Goal: Task Accomplishment & Management: Manage account settings

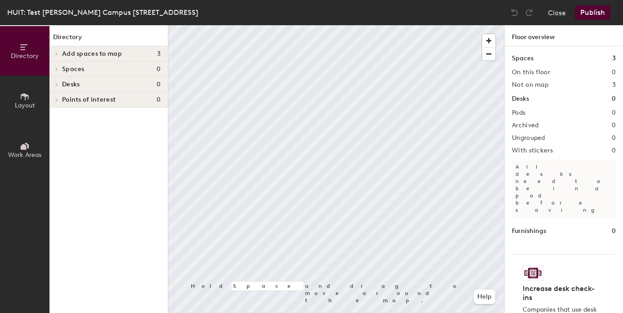
click at [79, 76] on div "Directory Add spaces to map 3 Conference Room 1 Room 200 Room 300 Spaces 0 Desk…" at bounding box center [108, 169] width 118 height 288
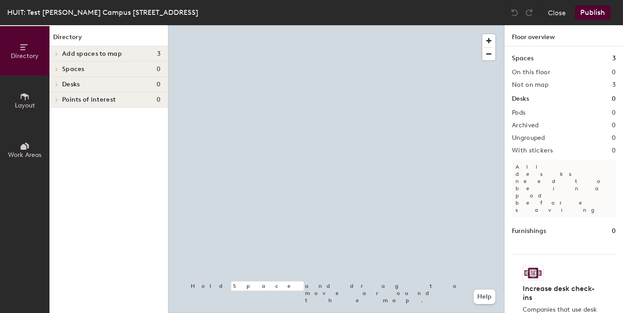
click at [83, 83] on h4 "Desks 0" at bounding box center [111, 84] width 98 height 7
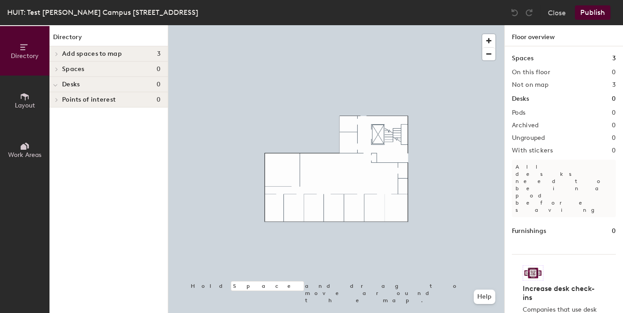
click at [31, 102] on span "Layout" at bounding box center [25, 106] width 20 height 8
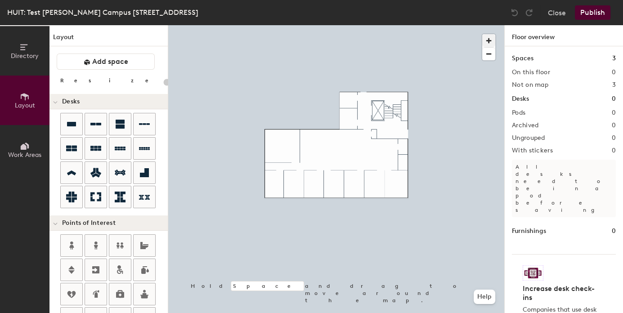
click at [490, 40] on span "button" at bounding box center [488, 40] width 13 height 13
drag, startPoint x: 490, startPoint y: 40, endPoint x: 485, endPoint y: 41, distance: 6.1
click at [490, 40] on span "button" at bounding box center [488, 40] width 13 height 13
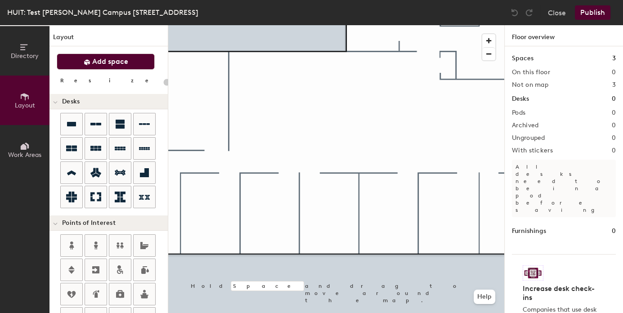
click at [122, 58] on span "Add space" at bounding box center [110, 61] width 36 height 9
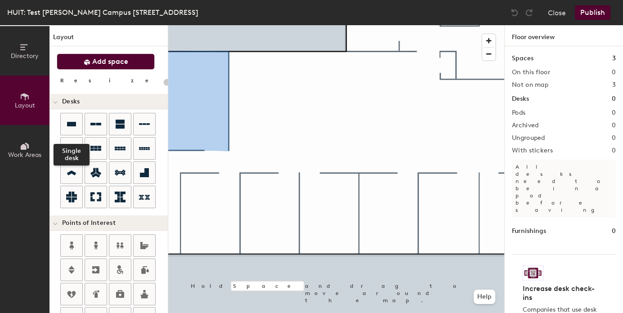
drag, startPoint x: 78, startPoint y: 121, endPoint x: 73, endPoint y: 111, distance: 11.3
click at [77, 121] on div at bounding box center [72, 124] width 22 height 22
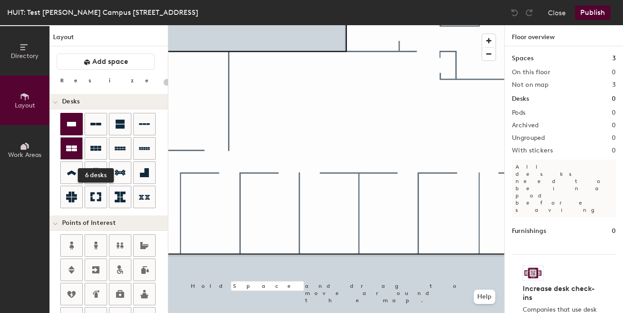
drag, startPoint x: 85, startPoint y: 149, endPoint x: 80, endPoint y: 149, distance: 4.9
click at [85, 149] on div at bounding box center [96, 149] width 22 height 22
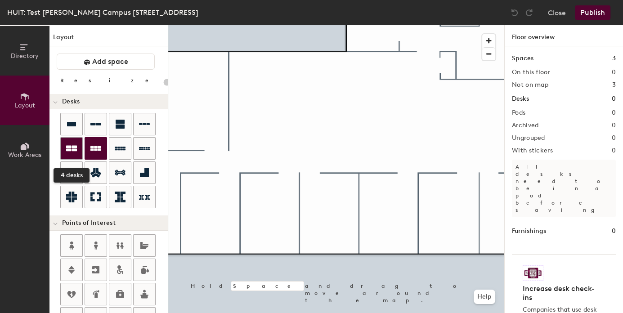
click at [78, 149] on div at bounding box center [72, 149] width 22 height 22
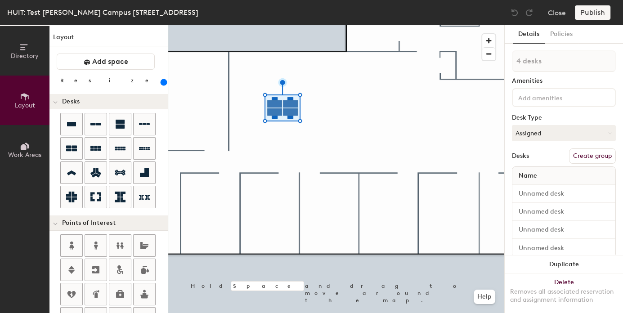
drag, startPoint x: 98, startPoint y: 81, endPoint x: 118, endPoint y: 82, distance: 19.8
type input "260"
click at [163, 82] on input "range" at bounding box center [163, 82] width 0 height 7
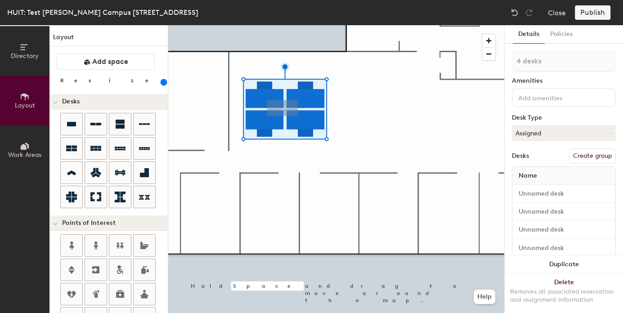
type input "1 desk"
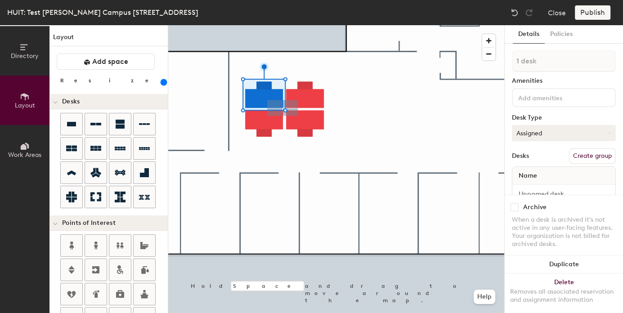
click at [572, 129] on button "Assigned" at bounding box center [564, 133] width 104 height 16
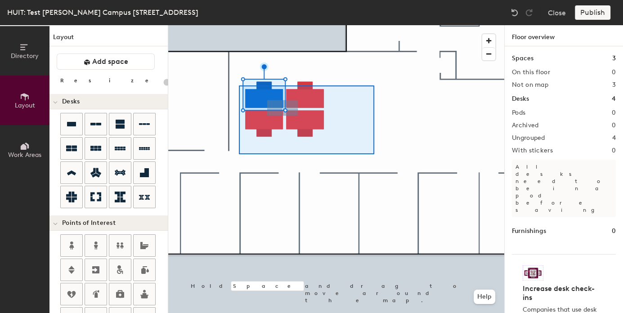
type input "260"
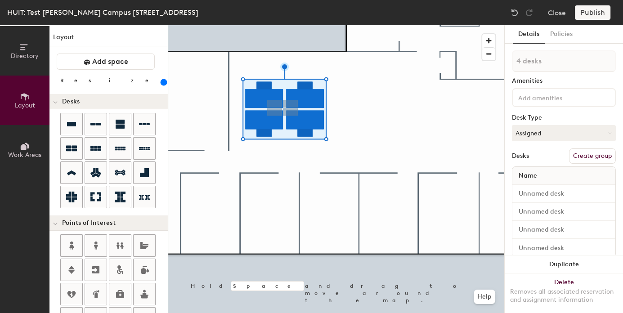
drag, startPoint x: 585, startPoint y: 153, endPoint x: 572, endPoint y: 156, distance: 13.4
click at [583, 153] on button "Create group" at bounding box center [592, 155] width 47 height 15
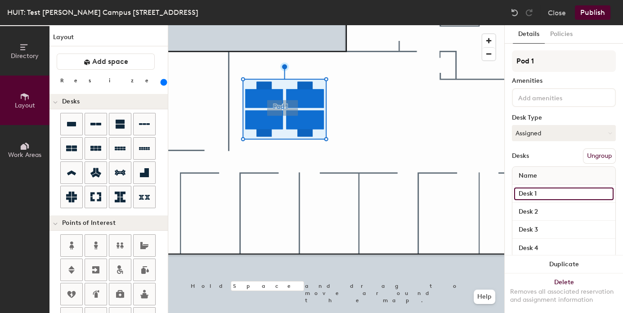
click at [551, 192] on input "Desk 1" at bounding box center [563, 193] width 99 height 13
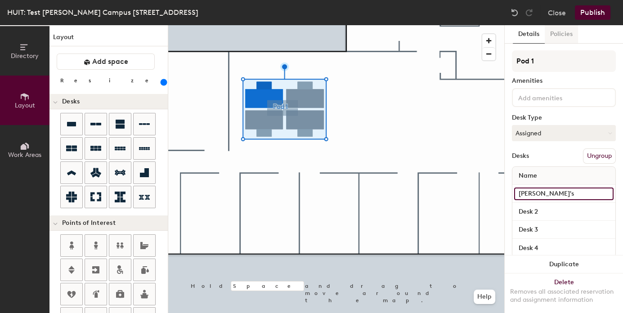
type input "Yulia's"
drag, startPoint x: 556, startPoint y: 36, endPoint x: 543, endPoint y: 47, distance: 16.5
click at [556, 36] on button "Policies" at bounding box center [560, 34] width 33 height 18
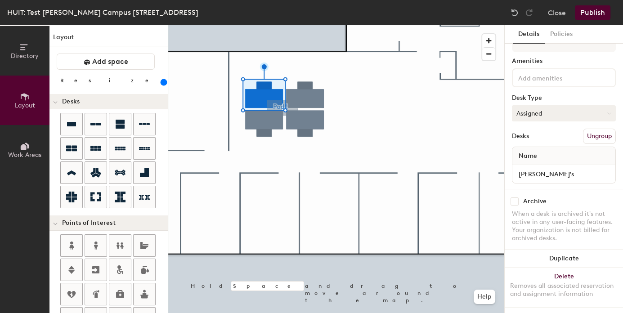
click at [554, 110] on button "Assigned" at bounding box center [564, 113] width 104 height 16
click at [547, 171] on div "Hoteled" at bounding box center [557, 168] width 90 height 13
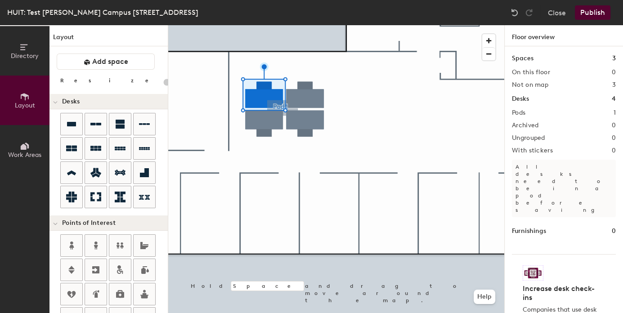
click at [320, 25] on div at bounding box center [336, 25] width 336 height 0
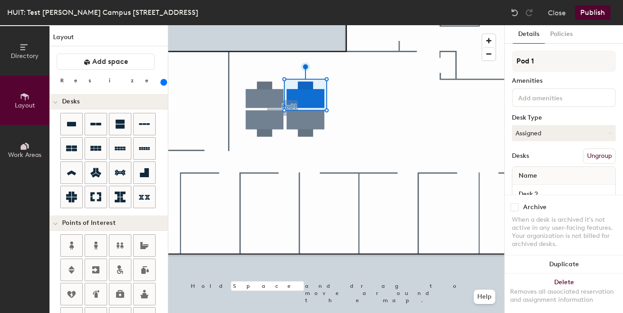
click at [272, 25] on div at bounding box center [336, 25] width 336 height 0
click at [301, 25] on div at bounding box center [336, 25] width 336 height 0
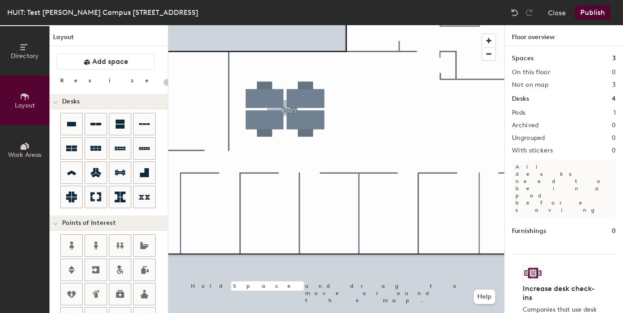
click at [295, 25] on div at bounding box center [336, 25] width 336 height 0
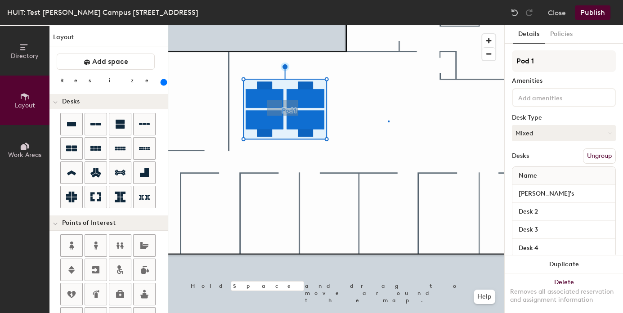
click at [388, 25] on div at bounding box center [336, 25] width 336 height 0
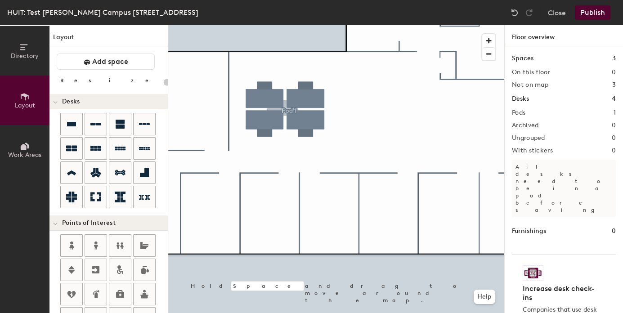
click at [272, 25] on div at bounding box center [336, 25] width 336 height 0
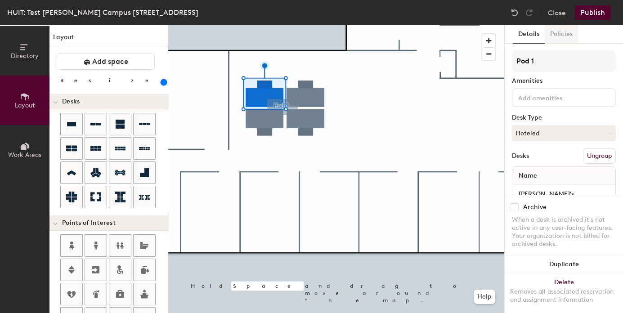
click at [561, 33] on button "Policies" at bounding box center [560, 34] width 33 height 18
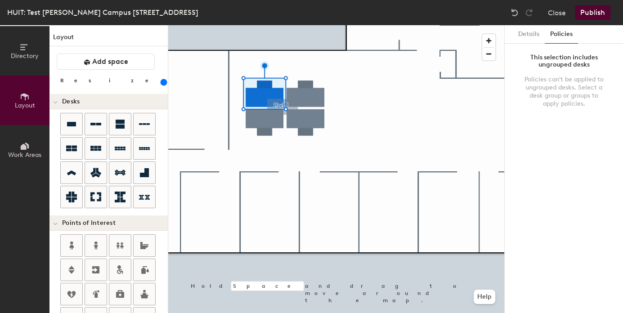
click at [368, 25] on div at bounding box center [336, 25] width 336 height 0
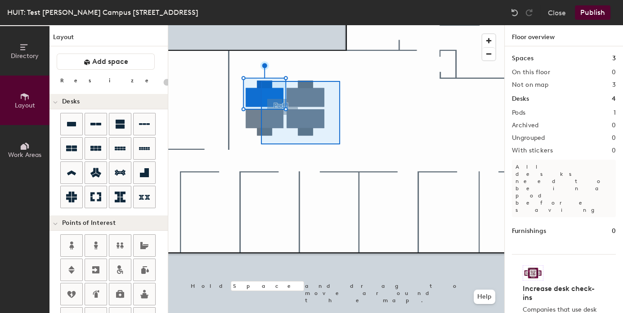
type input "260"
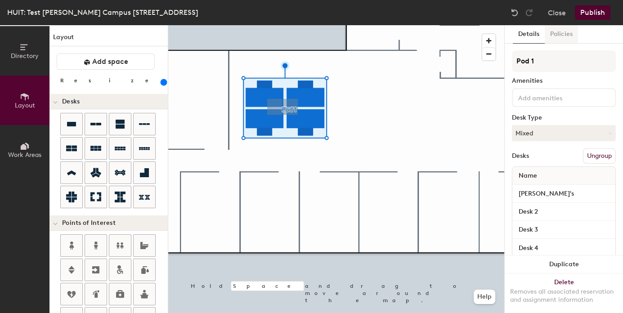
click at [568, 36] on button "Policies" at bounding box center [560, 34] width 33 height 18
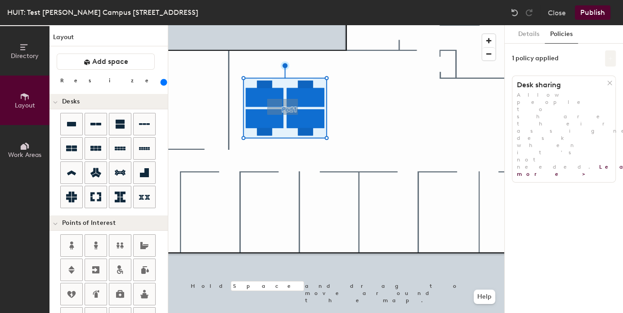
click at [613, 62] on button at bounding box center [610, 58] width 11 height 16
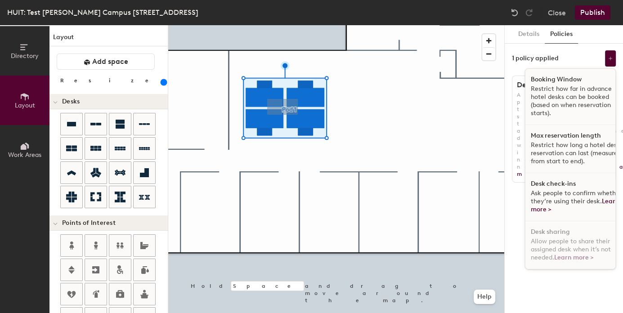
drag, startPoint x: 569, startPoint y: 150, endPoint x: 503, endPoint y: 114, distance: 74.4
click at [569, 150] on p "Restrict how long a hotel desk reservation can last (measured from start to end…" at bounding box center [576, 153] width 93 height 24
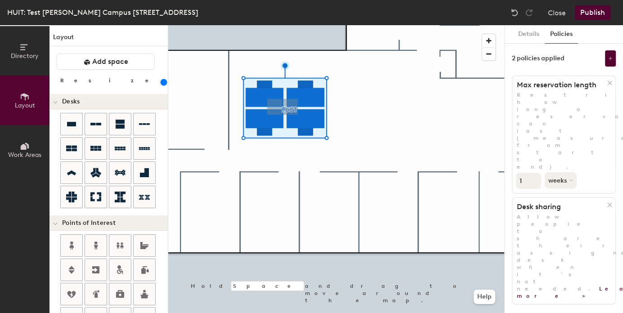
click at [532, 173] on input "1" at bounding box center [528, 181] width 25 height 16
drag, startPoint x: 521, startPoint y: 116, endPoint x: 508, endPoint y: 116, distance: 13.1
click at [508, 116] on div "Details Policies 2 policies applied Max reservation length Restrict how long a …" at bounding box center [563, 169] width 118 height 288
type input "4"
drag, startPoint x: 567, startPoint y: 117, endPoint x: 562, endPoint y: 125, distance: 9.1
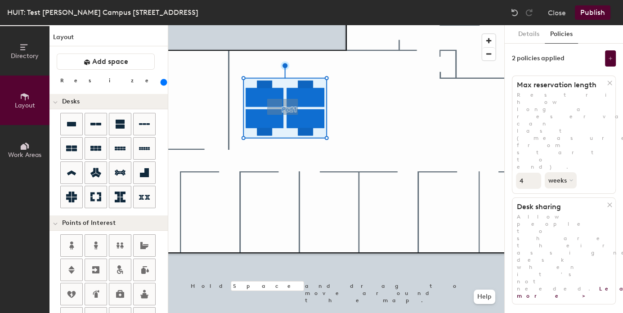
click at [567, 172] on button "weeks" at bounding box center [560, 180] width 32 height 16
drag, startPoint x: 570, startPoint y: 177, endPoint x: 575, endPoint y: 144, distance: 33.3
click at [568, 235] on div "hours" at bounding box center [562, 241] width 35 height 13
click at [352, 25] on div at bounding box center [336, 25] width 336 height 0
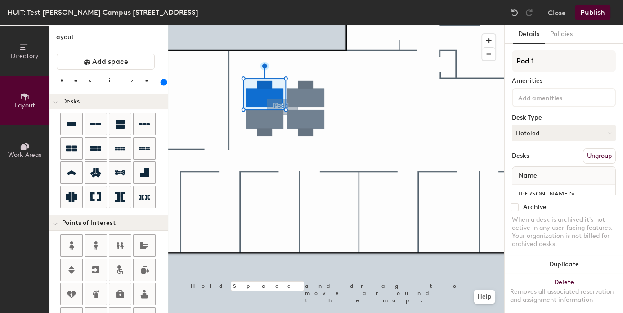
drag, startPoint x: 554, startPoint y: 39, endPoint x: 551, endPoint y: 47, distance: 8.3
click at [554, 39] on button "Policies" at bounding box center [560, 34] width 33 height 18
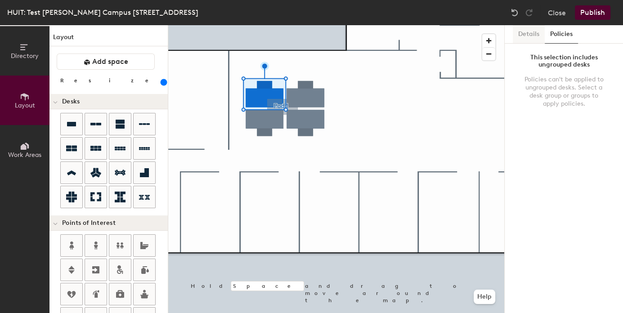
click at [533, 31] on button "Details" at bounding box center [528, 34] width 32 height 18
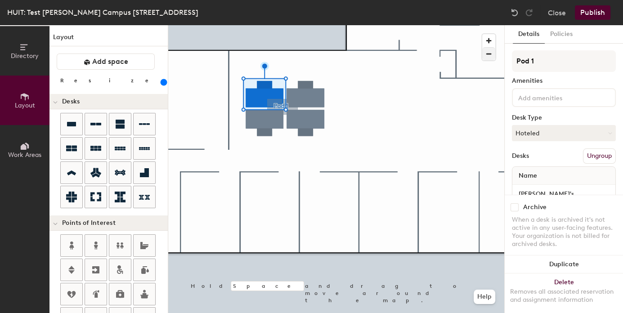
click at [356, 25] on div at bounding box center [336, 25] width 336 height 0
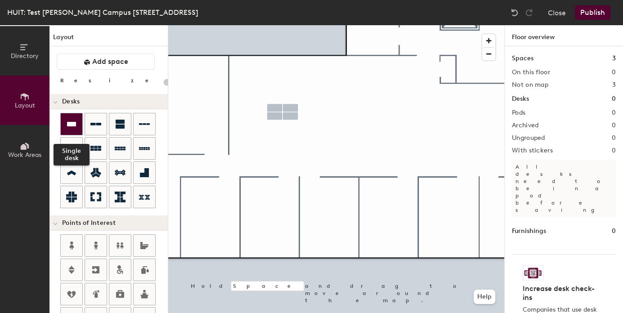
click at [79, 121] on div at bounding box center [72, 124] width 22 height 22
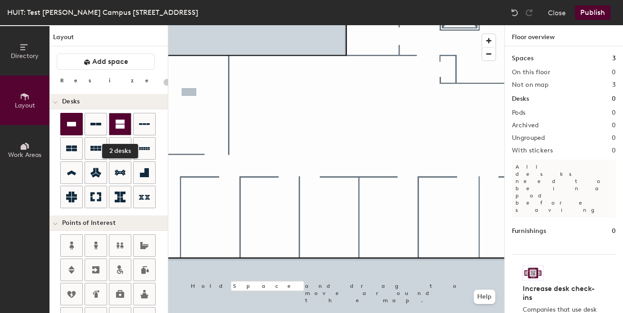
drag, startPoint x: 119, startPoint y: 125, endPoint x: 124, endPoint y: 124, distance: 5.4
click at [119, 125] on icon at bounding box center [120, 124] width 9 height 9
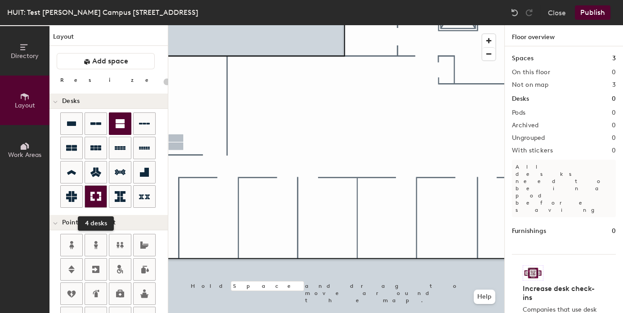
scroll to position [1, 0]
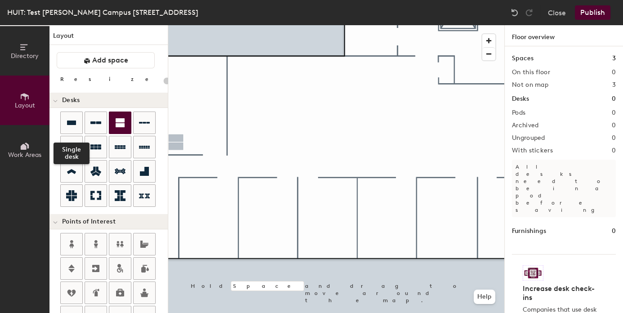
drag, startPoint x: 81, startPoint y: 122, endPoint x: 165, endPoint y: 115, distance: 84.8
click at [81, 122] on div at bounding box center [72, 123] width 22 height 22
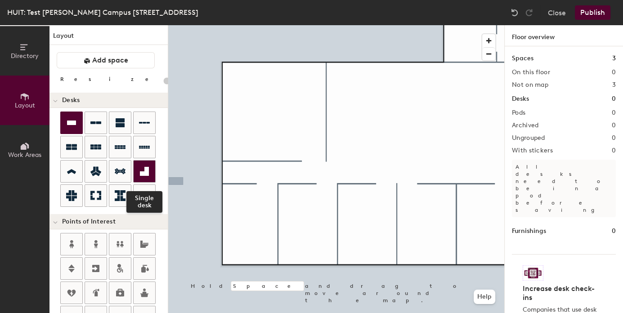
click at [140, 175] on icon at bounding box center [144, 171] width 11 height 11
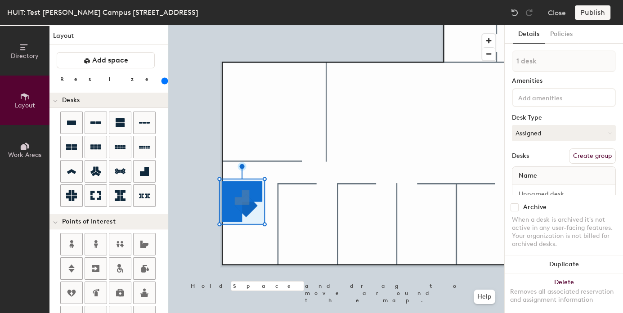
drag, startPoint x: 93, startPoint y: 79, endPoint x: 113, endPoint y: 88, distance: 22.3
click at [163, 81] on input "range" at bounding box center [163, 80] width 0 height 7
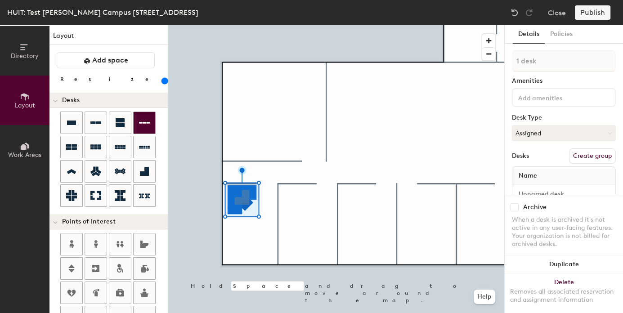
click at [275, 25] on div at bounding box center [336, 25] width 336 height 0
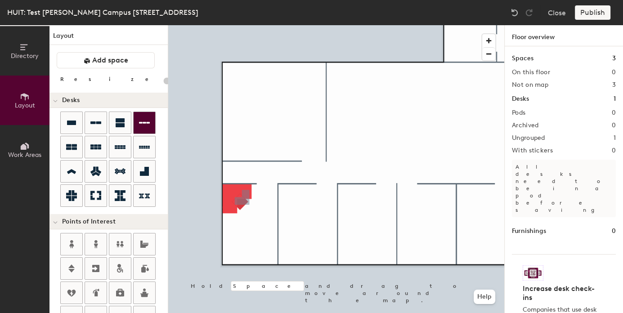
type input "200"
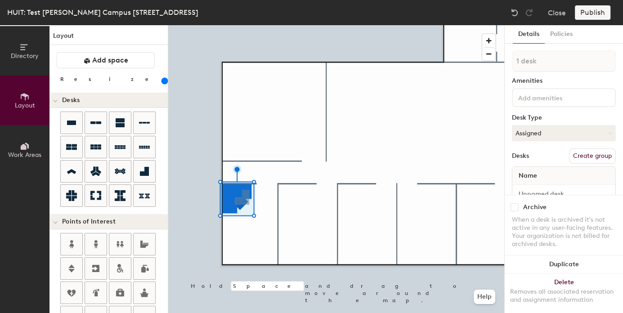
drag, startPoint x: 564, startPoint y: 34, endPoint x: 557, endPoint y: 43, distance: 11.5
click at [565, 36] on button "Policies" at bounding box center [560, 34] width 33 height 18
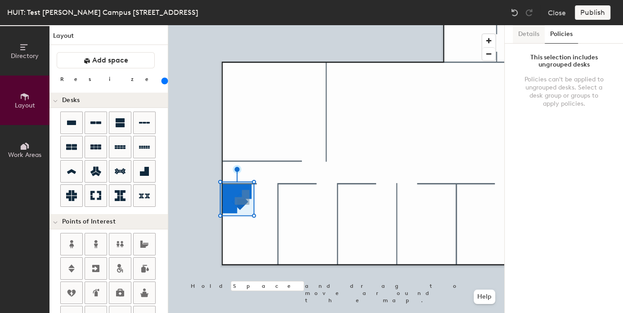
click at [527, 38] on button "Details" at bounding box center [528, 34] width 32 height 18
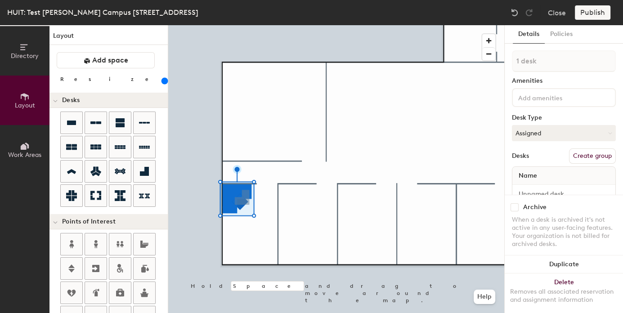
click at [589, 156] on button "Create group" at bounding box center [592, 155] width 47 height 15
drag, startPoint x: 557, startPoint y: 36, endPoint x: 554, endPoint y: 49, distance: 13.8
click at [556, 37] on button "Policies" at bounding box center [560, 34] width 33 height 18
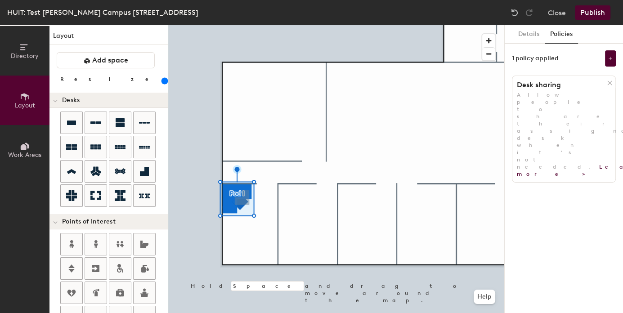
drag, startPoint x: 609, startPoint y: 55, endPoint x: 596, endPoint y: 68, distance: 18.4
click at [608, 56] on button at bounding box center [610, 58] width 11 height 16
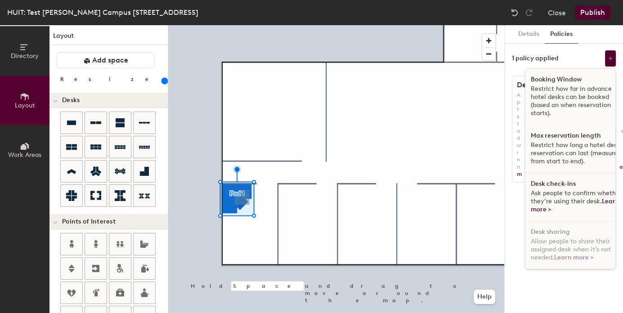
click at [566, 150] on p "Restrict how long a hotel desk reservation can last (measured from start to end…" at bounding box center [576, 153] width 93 height 24
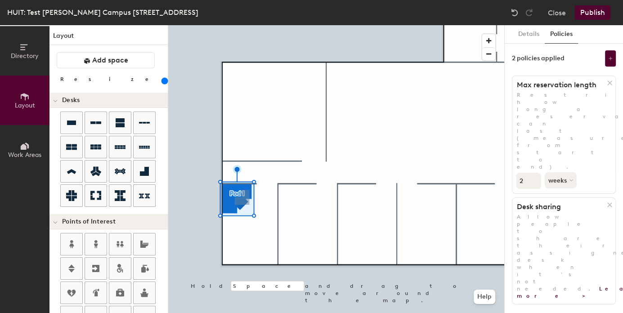
click at [532, 173] on input "2" at bounding box center [528, 181] width 25 height 16
click at [533, 173] on input "1" at bounding box center [528, 181] width 25 height 16
click at [533, 173] on input "2" at bounding box center [528, 181] width 25 height 16
click at [534, 173] on input "3" at bounding box center [528, 181] width 25 height 16
click at [559, 172] on button "weeks" at bounding box center [561, 180] width 34 height 16
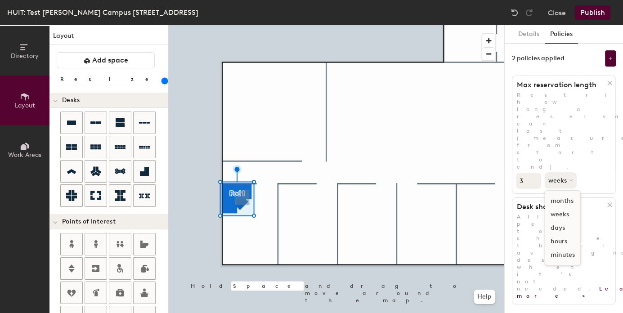
click at [562, 221] on div "days" at bounding box center [562, 227] width 35 height 13
click at [560, 172] on button "days" at bounding box center [559, 180] width 30 height 16
click at [569, 235] on div "hours" at bounding box center [562, 241] width 35 height 13
type input "4"
click at [534, 173] on input "4" at bounding box center [528, 181] width 25 height 16
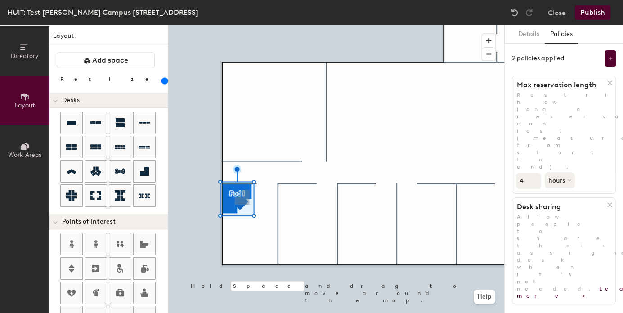
click at [309, 25] on div at bounding box center [336, 25] width 336 height 0
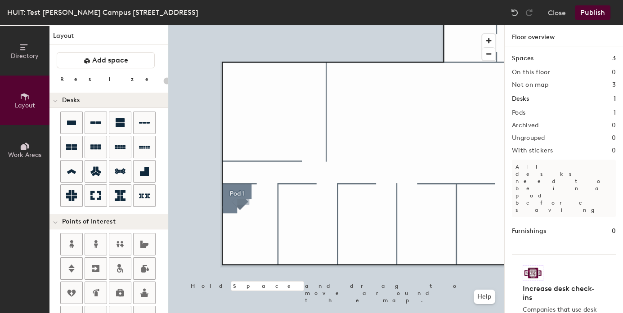
type input "200"
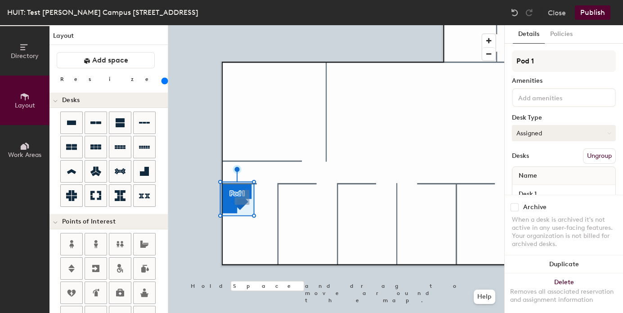
click at [554, 133] on button "Assigned" at bounding box center [564, 133] width 104 height 16
click at [530, 185] on div "Hoteled" at bounding box center [557, 187] width 90 height 13
drag, startPoint x: 566, startPoint y: 45, endPoint x: 576, endPoint y: 36, distance: 13.1
click at [566, 44] on div "Details Policies Pod 1 Amenities Desk Type Hoteled Desks Ungroup Name Desk 1 Ar…" at bounding box center [563, 169] width 118 height 288
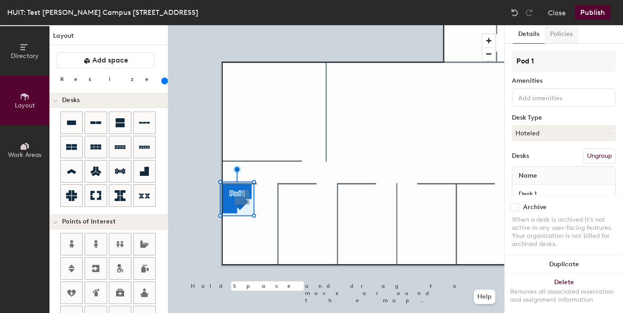
scroll to position [0, 0]
click at [561, 36] on button "Policies" at bounding box center [560, 34] width 33 height 18
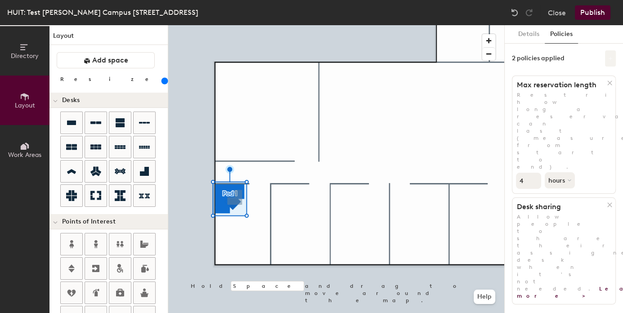
click at [613, 55] on button at bounding box center [610, 58] width 11 height 16
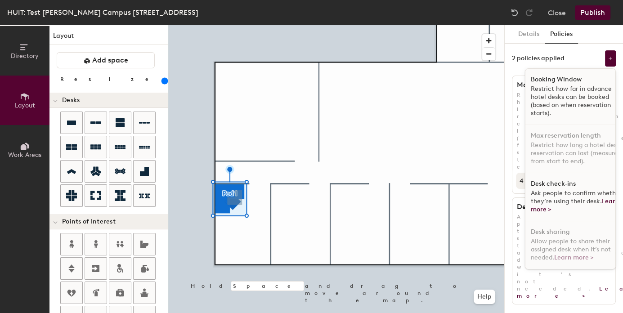
click at [552, 108] on p "Restrict how far in advance hotel desks can be booked (based on when reservatio…" at bounding box center [576, 101] width 93 height 32
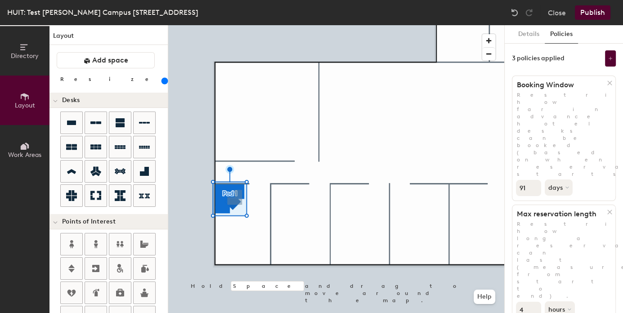
click at [532, 180] on input "91" at bounding box center [528, 188] width 25 height 16
click at [507, 124] on div "Details Policies 3 policies applied Booking Window Restrict how far in advance …" at bounding box center [563, 169] width 118 height 288
click at [536, 180] on input "92" at bounding box center [528, 188] width 25 height 16
drag, startPoint x: 553, startPoint y: 123, endPoint x: 554, endPoint y: 129, distance: 6.3
click at [553, 179] on button "days" at bounding box center [559, 187] width 30 height 16
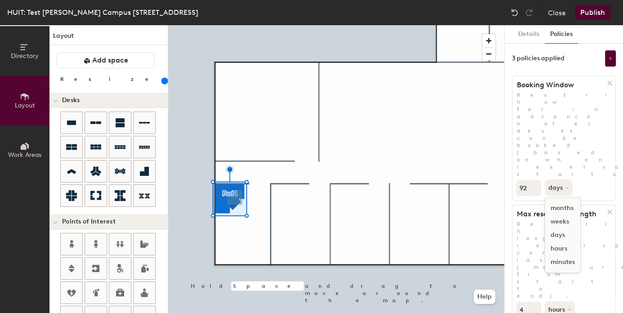
drag, startPoint x: 567, startPoint y: 145, endPoint x: 543, endPoint y: 134, distance: 25.7
click at [566, 201] on div "months" at bounding box center [562, 207] width 35 height 13
drag, startPoint x: 527, startPoint y: 125, endPoint x: 508, endPoint y: 124, distance: 18.9
click at [508, 124] on div "Details Policies 3 policies applied Booking Window Restrict how far in advance …" at bounding box center [563, 169] width 118 height 288
type input "12"
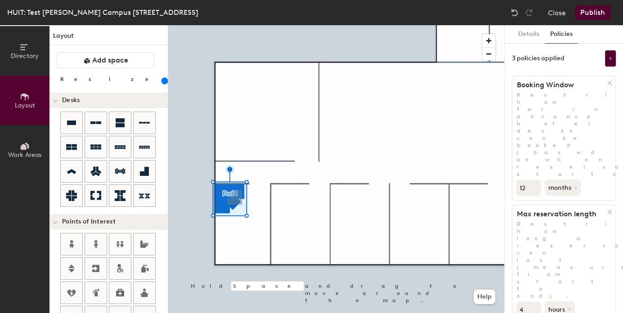
drag, startPoint x: 616, startPoint y: 118, endPoint x: 593, endPoint y: 135, distance: 28.6
click at [615, 119] on div "Details Policies 3 policies applied Booking Window Restrict how far in advance …" at bounding box center [563, 169] width 118 height 288
click at [427, 25] on div at bounding box center [336, 25] width 336 height 0
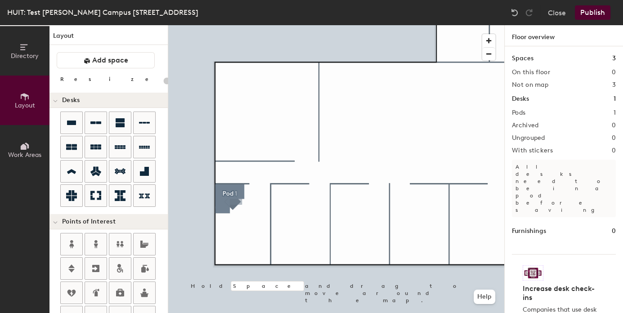
click at [241, 25] on div at bounding box center [336, 25] width 336 height 0
click at [233, 25] on div at bounding box center [336, 25] width 336 height 0
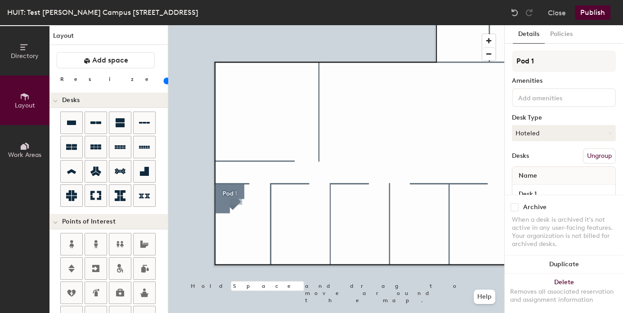
type input "200"
click at [556, 27] on button "Policies" at bounding box center [560, 34] width 33 height 18
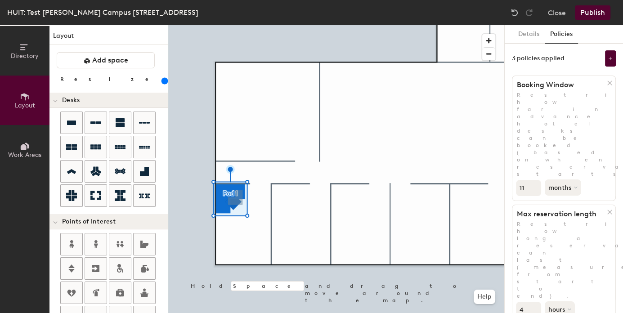
drag, startPoint x: 534, startPoint y: 127, endPoint x: 539, endPoint y: 129, distance: 5.3
click at [534, 180] on input "11" at bounding box center [528, 188] width 25 height 16
click at [560, 179] on button "months" at bounding box center [563, 187] width 38 height 16
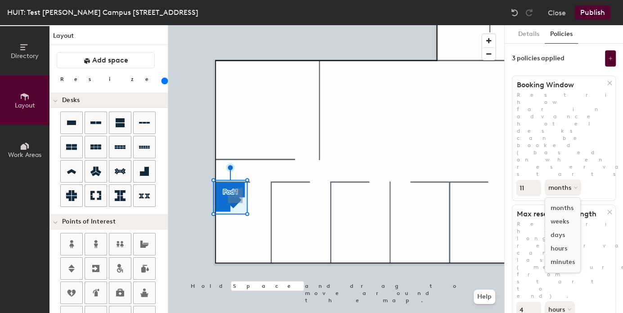
drag, startPoint x: 558, startPoint y: 156, endPoint x: 539, endPoint y: 131, distance: 31.5
click at [553, 215] on div "weeks" at bounding box center [562, 221] width 35 height 13
type input "10"
click at [502, 125] on div "Directory Layout Work Areas Layout Add space Resize Desks Points of Interest Fu…" at bounding box center [311, 169] width 623 height 288
drag, startPoint x: 525, startPoint y: 125, endPoint x: 506, endPoint y: 124, distance: 18.5
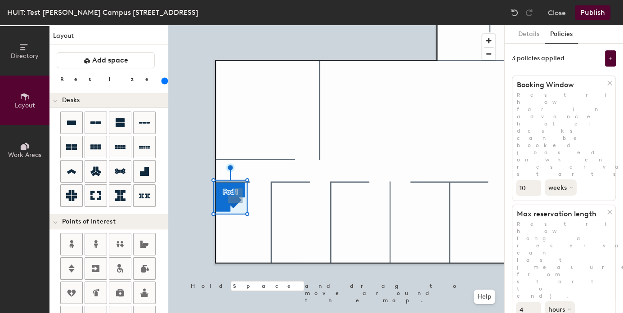
click at [506, 124] on div "Details Policies 3 policies applied Booking Window Restrict how far in advance …" at bounding box center [563, 169] width 118 height 288
type input "1"
click at [590, 14] on button "Publish" at bounding box center [592, 12] width 36 height 14
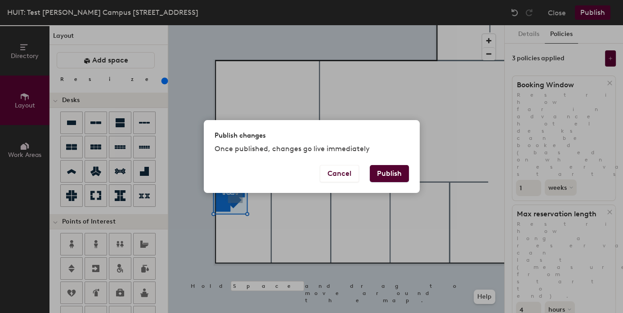
drag, startPoint x: 392, startPoint y: 169, endPoint x: 419, endPoint y: 169, distance: 26.1
click at [392, 169] on button "Publish" at bounding box center [389, 173] width 39 height 17
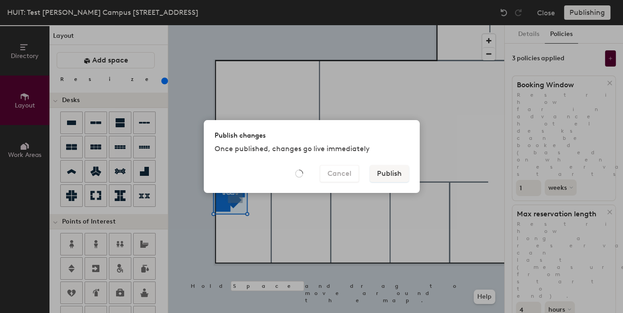
type input "20"
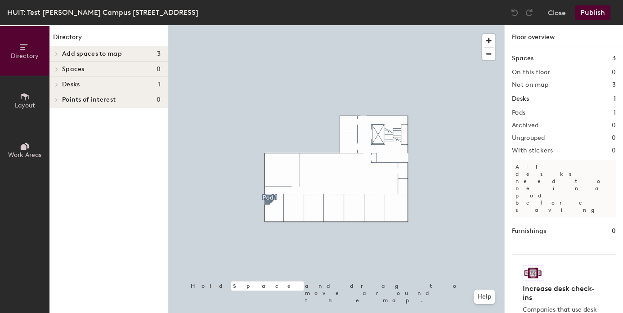
drag, startPoint x: 111, startPoint y: 86, endPoint x: 152, endPoint y: 89, distance: 41.9
click at [111, 86] on h4 "Desks 1" at bounding box center [111, 84] width 98 height 7
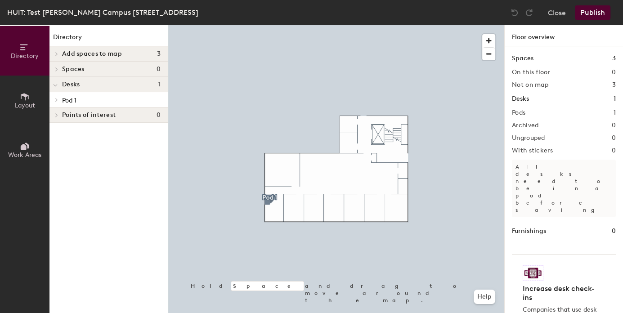
drag, startPoint x: 73, startPoint y: 95, endPoint x: 80, endPoint y: 95, distance: 6.7
click at [74, 95] on p "Pod 1" at bounding box center [111, 100] width 98 height 12
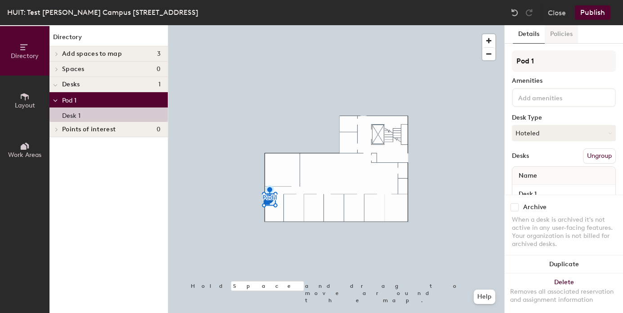
click at [552, 36] on button "Policies" at bounding box center [560, 34] width 33 height 18
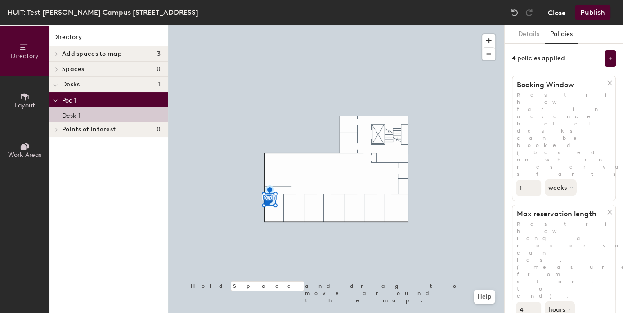
click at [561, 16] on button "Close" at bounding box center [557, 12] width 18 height 14
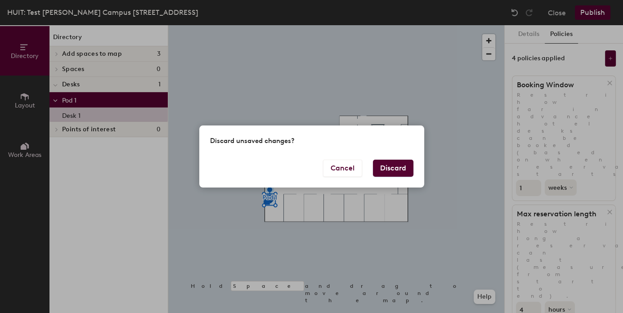
click at [396, 169] on button "Discard" at bounding box center [393, 168] width 40 height 17
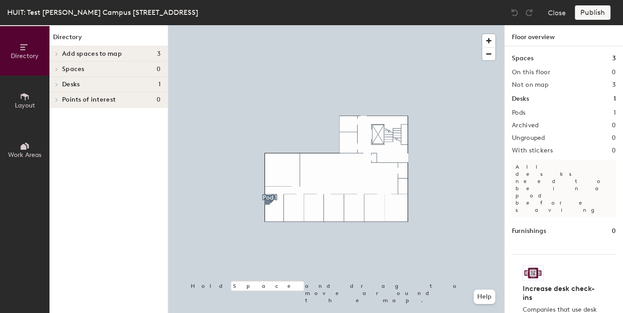
drag, startPoint x: 131, startPoint y: 87, endPoint x: 115, endPoint y: 110, distance: 28.1
click at [131, 87] on h4 "Desks 1" at bounding box center [111, 84] width 98 height 7
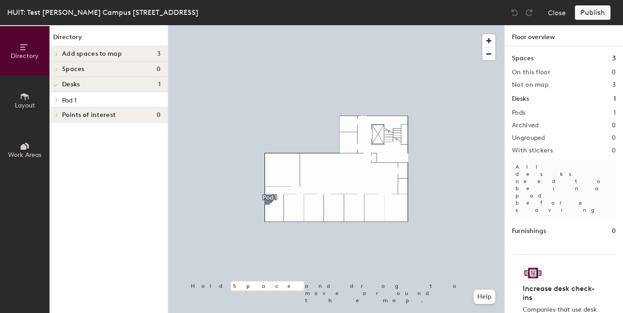
drag, startPoint x: 59, startPoint y: 101, endPoint x: 55, endPoint y: 102, distance: 4.6
click at [59, 102] on div at bounding box center [55, 99] width 12 height 15
click at [65, 113] on p "Desk 1" at bounding box center [71, 114] width 18 height 10
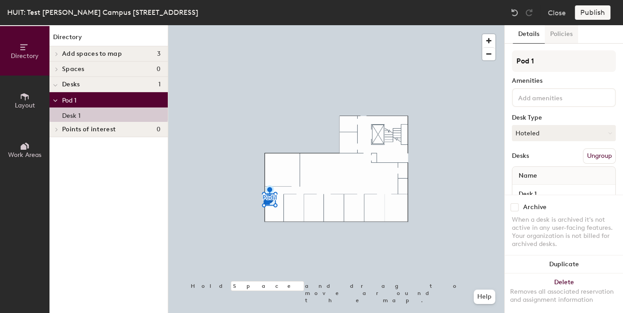
click at [560, 31] on button "Policies" at bounding box center [560, 34] width 33 height 18
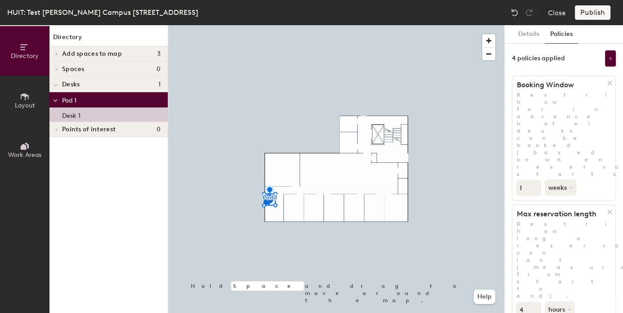
drag, startPoint x: 606, startPoint y: 148, endPoint x: 599, endPoint y: 112, distance: 36.7
click at [606, 209] on icon at bounding box center [609, 212] width 7 height 7
click at [612, 54] on button at bounding box center [610, 58] width 11 height 16
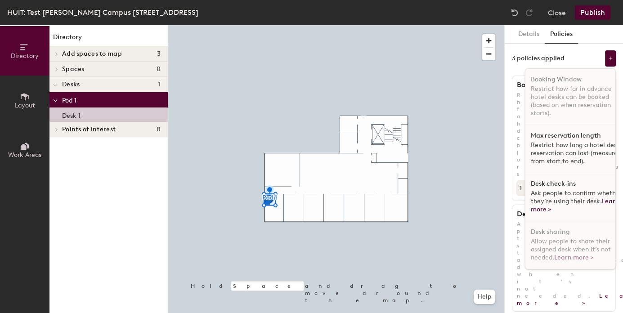
click at [562, 158] on p "Restrict how long a hotel desk reservation can last (measured from start to end…" at bounding box center [576, 153] width 93 height 24
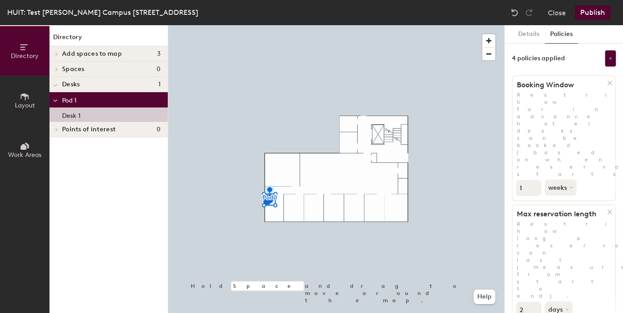
click at [534, 302] on input "2" at bounding box center [528, 310] width 25 height 16
click at [534, 302] on input "3" at bounding box center [528, 310] width 25 height 16
click at [534, 302] on input "4" at bounding box center [528, 310] width 25 height 16
click at [558, 301] on button "days" at bounding box center [559, 309] width 30 height 16
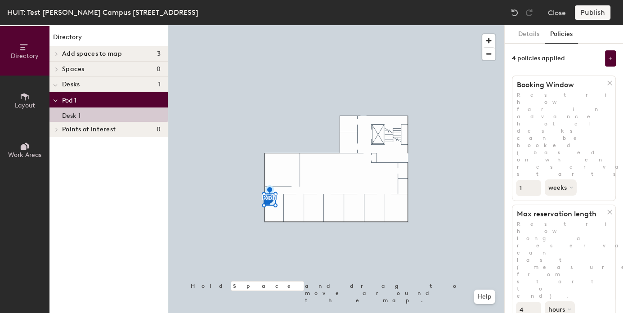
click at [597, 11] on div "Publish" at bounding box center [594, 12] width 41 height 14
drag, startPoint x: 570, startPoint y: 56, endPoint x: 565, endPoint y: 49, distance: 8.7
click at [569, 55] on div "4 policies applied" at bounding box center [564, 58] width 104 height 16
type input "3"
click at [533, 302] on input "3" at bounding box center [528, 310] width 25 height 16
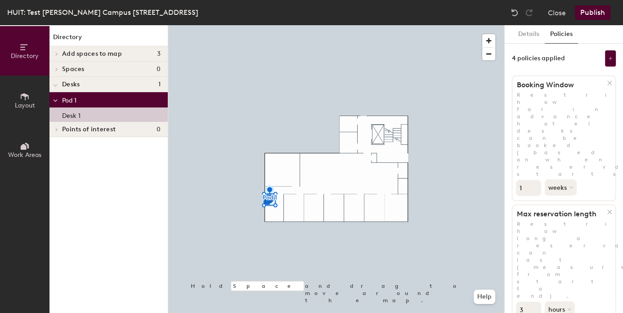
click at [592, 7] on button "Publish" at bounding box center [592, 12] width 36 height 14
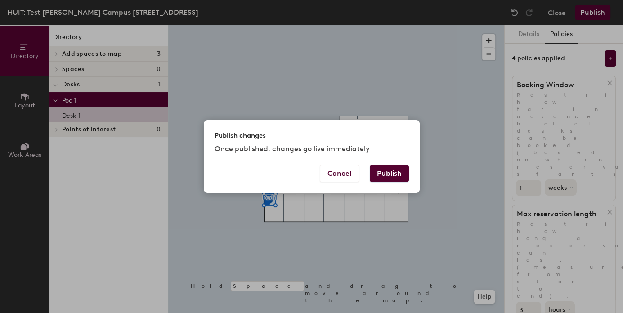
drag, startPoint x: 393, startPoint y: 169, endPoint x: 388, endPoint y: 168, distance: 4.7
click at [388, 168] on button "Publish" at bounding box center [389, 173] width 39 height 17
